Goal: Transaction & Acquisition: Purchase product/service

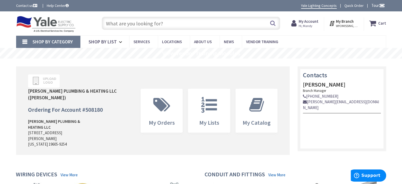
click at [158, 23] on input "text" at bounding box center [191, 23] width 178 height 13
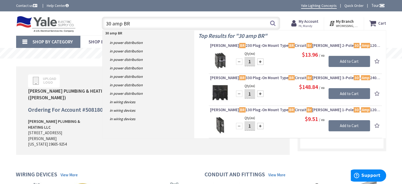
type input "30 amp BR"
click at [223, 59] on img at bounding box center [220, 60] width 20 height 20
click at [217, 46] on span "Eaton BR 230 Plug-On Mount Type BR Circuit Br eaker 2-Pole 30 - Amp 120/240-Vol…" at bounding box center [295, 45] width 170 height 5
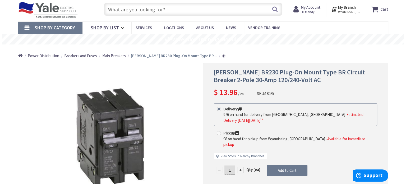
scroll to position [26, 0]
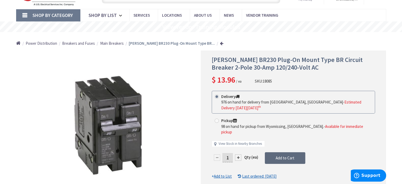
click at [287, 155] on span "Add to Cart" at bounding box center [284, 157] width 19 height 5
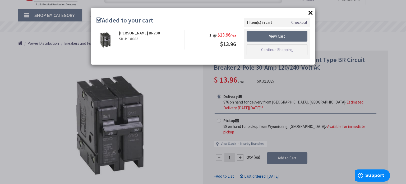
click at [278, 36] on link "View Cart" at bounding box center [276, 36] width 61 height 11
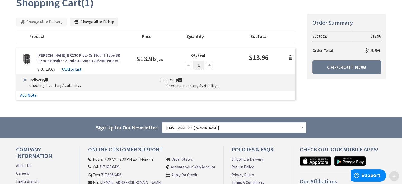
scroll to position [79, 0]
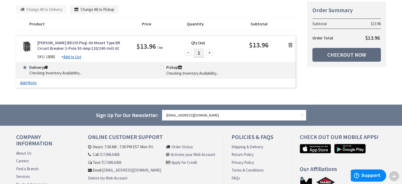
click at [327, 54] on link "Checkout Now" at bounding box center [346, 55] width 68 height 14
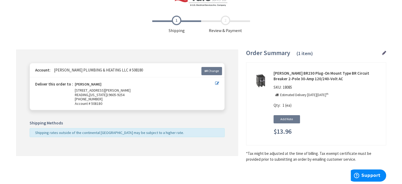
scroll to position [15, 0]
click at [64, 132] on span "Shipping rates outside of the continental US may be subject to a higher rate." at bounding box center [109, 132] width 149 height 5
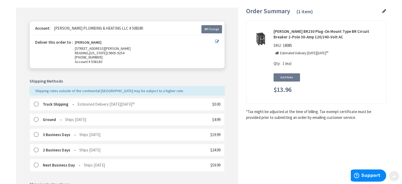
scroll to position [68, 0]
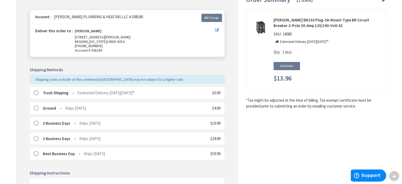
click at [36, 90] on label at bounding box center [38, 92] width 8 height 5
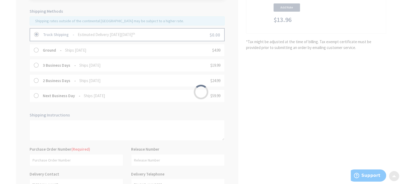
scroll to position [147, 0]
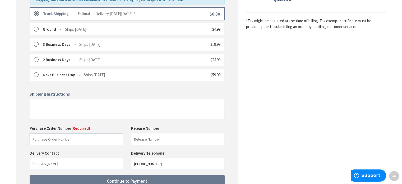
click at [52, 136] on input "text" at bounding box center [76, 139] width 93 height 12
drag, startPoint x: 66, startPoint y: 138, endPoint x: 21, endPoint y: 138, distance: 45.2
click at [20, 138] on div "Some items on your order are not available and will cause your order to be held…" at bounding box center [127, 61] width 222 height 289
type input "315292-Kosmoski"
click at [163, 142] on input "text" at bounding box center [177, 139] width 93 height 12
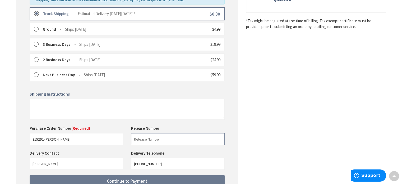
paste input "315292-Kosmoski"
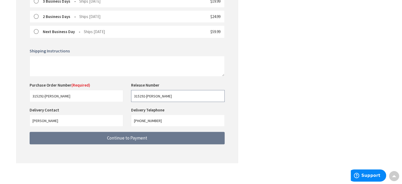
scroll to position [191, 0]
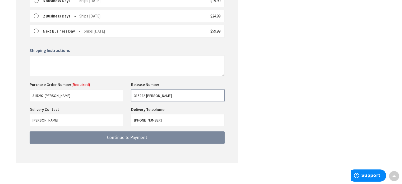
type input "315292-Kosmoski"
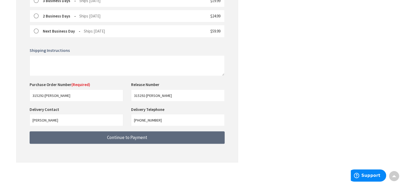
click at [124, 134] on span "Continue to Payment" at bounding box center [127, 137] width 40 height 6
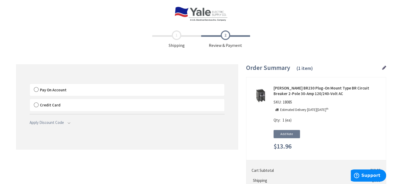
click at [35, 90] on label "Pay On Account" at bounding box center [127, 90] width 194 height 12
click at [30, 85] on input "Pay On Account" at bounding box center [30, 85] width 0 height 0
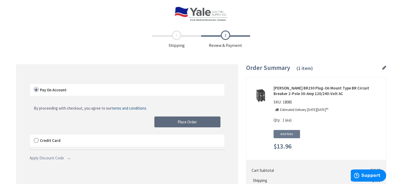
click at [188, 121] on span "Place Order" at bounding box center [186, 121] width 19 height 5
click at [0, 0] on div "Please wait..." at bounding box center [0, 0] width 0 height 0
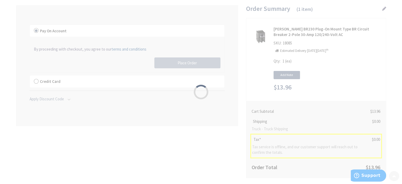
scroll to position [79, 0]
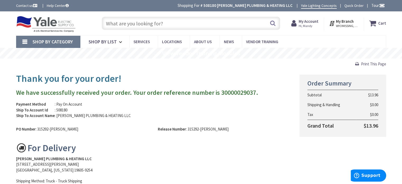
click at [362, 63] on span "Print This Page" at bounding box center [373, 63] width 25 height 5
